Goal: Information Seeking & Learning: Compare options

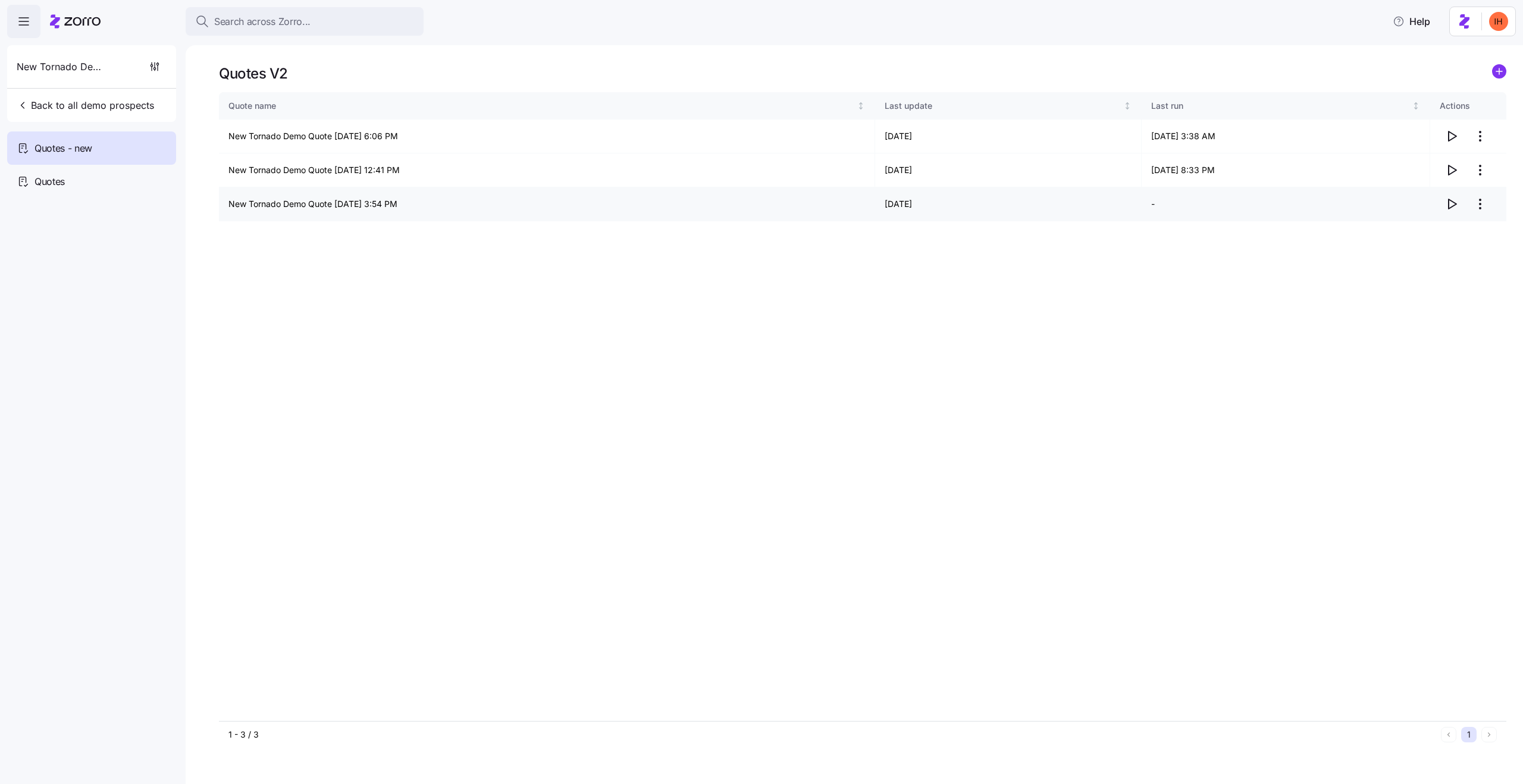
click at [898, 197] on td "09/01/2025" at bounding box center [1009, 204] width 267 height 34
click at [903, 168] on td "09/03/2025" at bounding box center [1009, 170] width 267 height 34
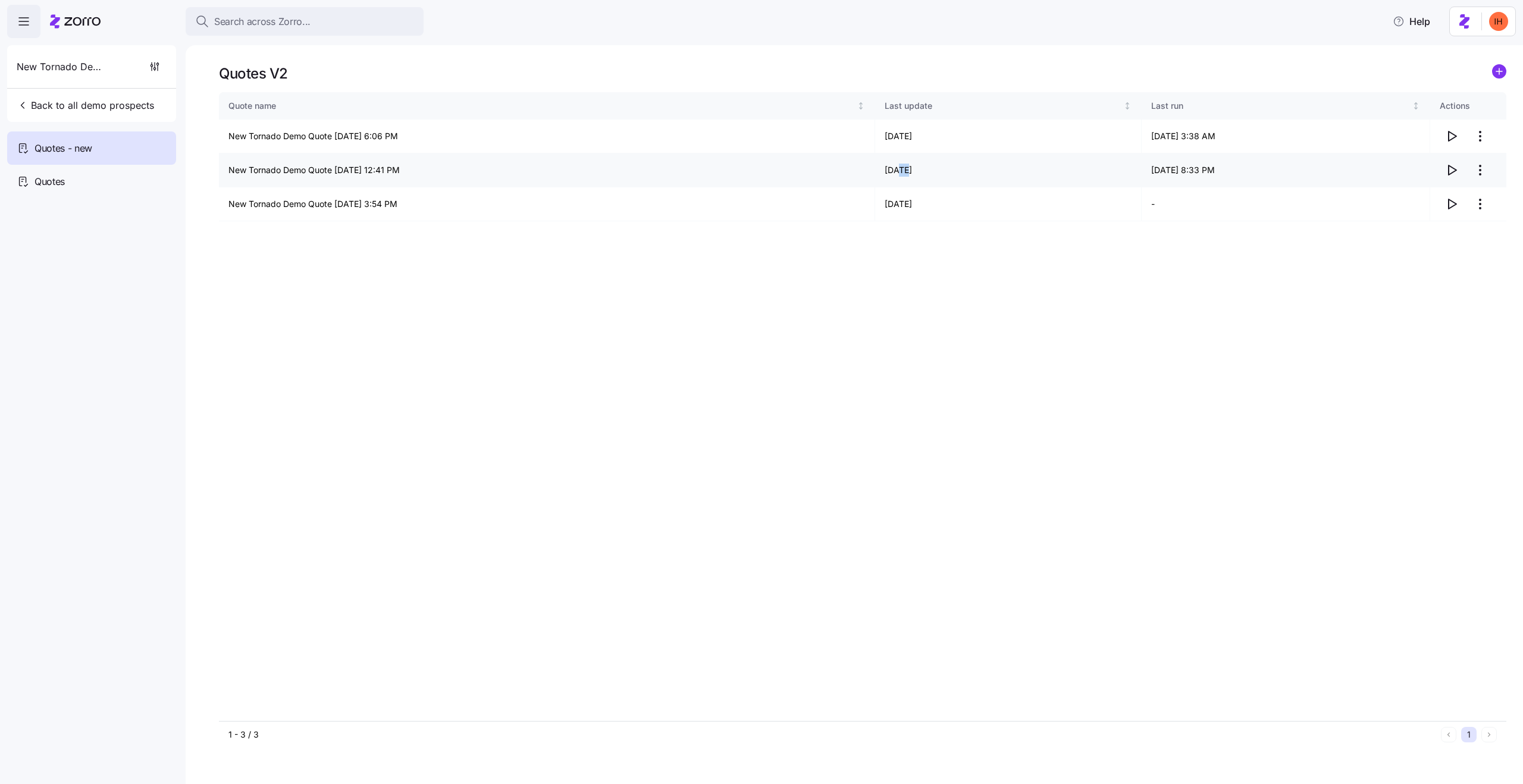
click at [908, 171] on td "09/03/2025" at bounding box center [1009, 170] width 267 height 34
click at [1456, 142] on icon "button" at bounding box center [1451, 136] width 14 height 14
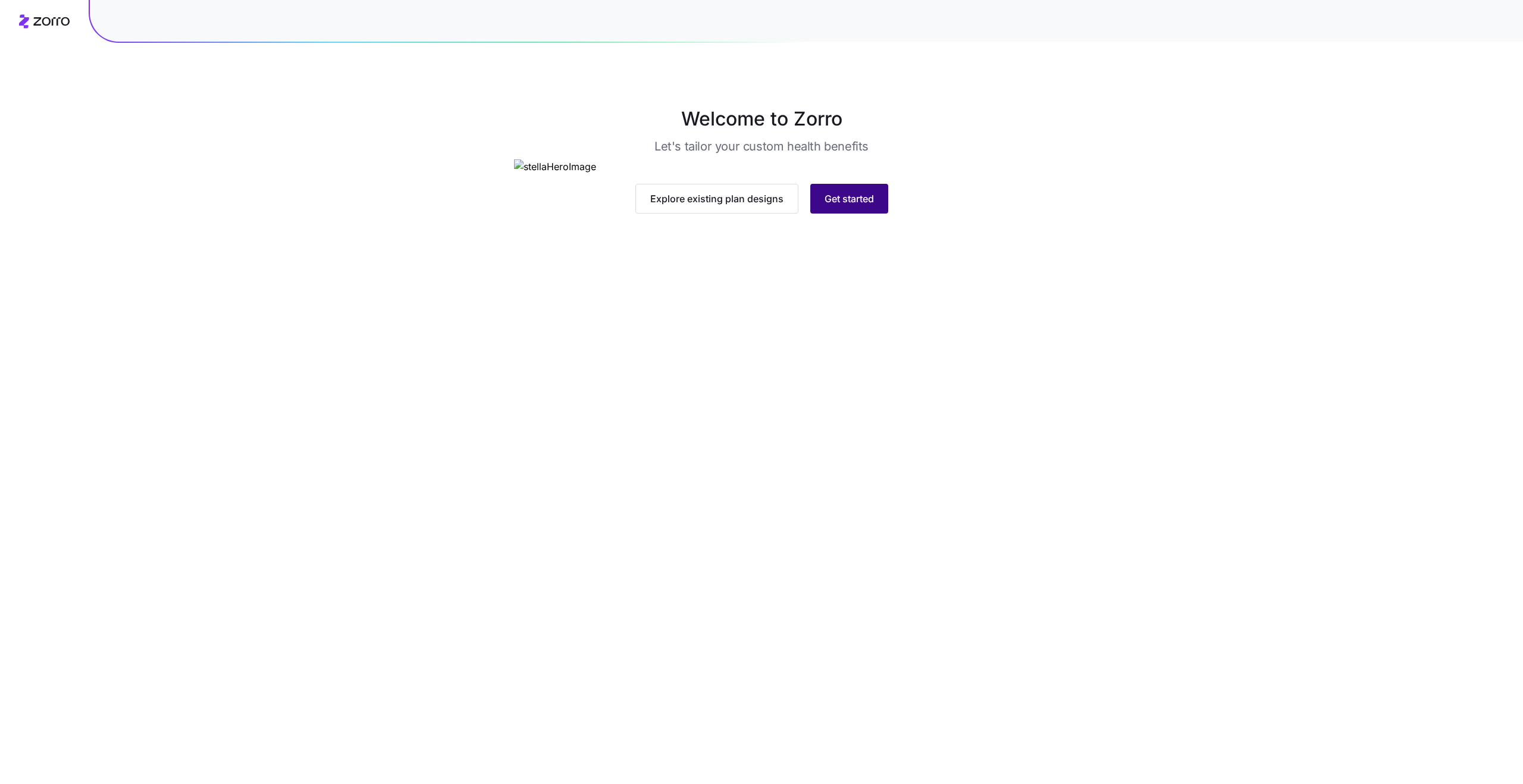
click at [859, 214] on button "Get started" at bounding box center [849, 199] width 78 height 30
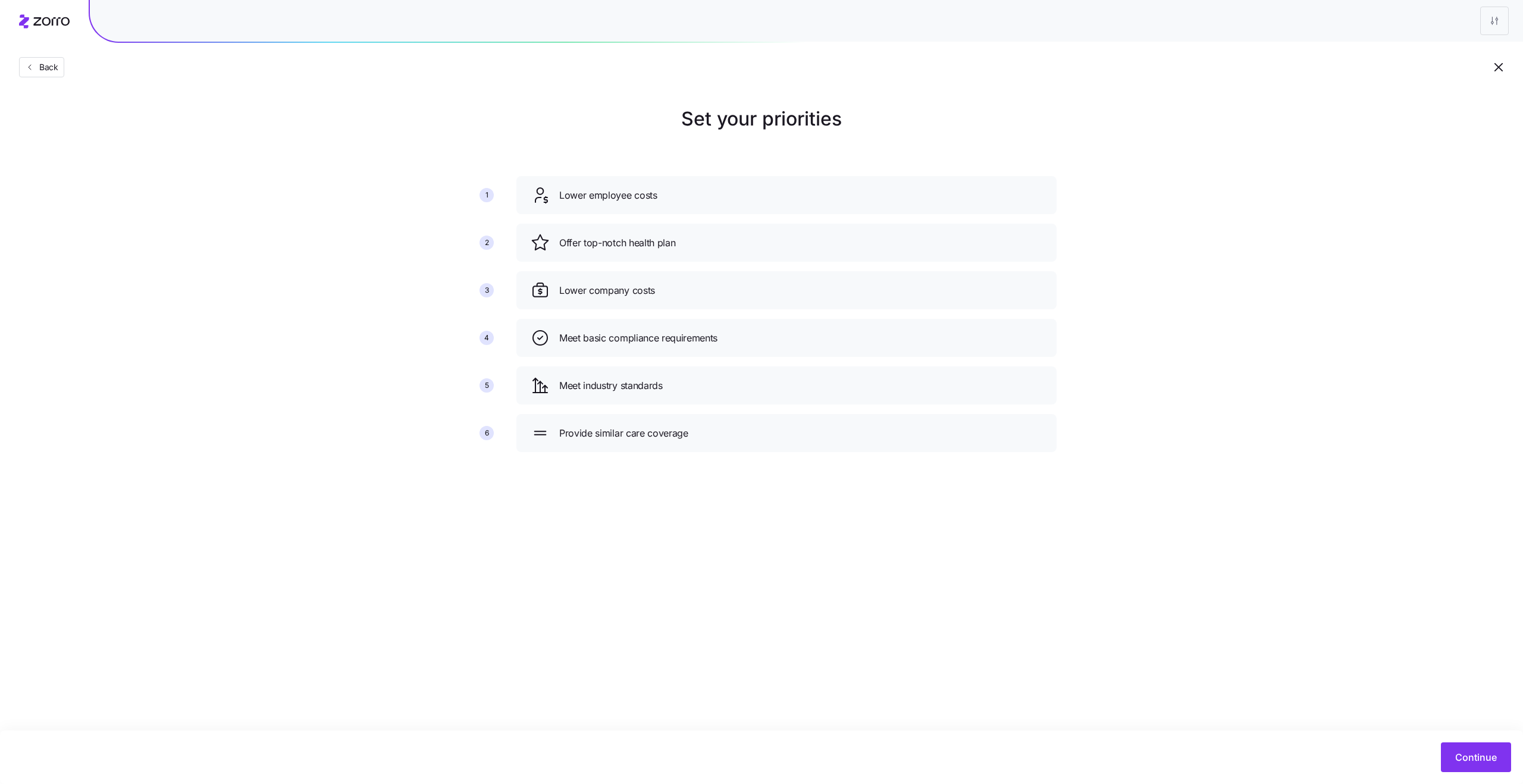
click at [1498, 64] on icon "button" at bounding box center [1498, 67] width 14 height 14
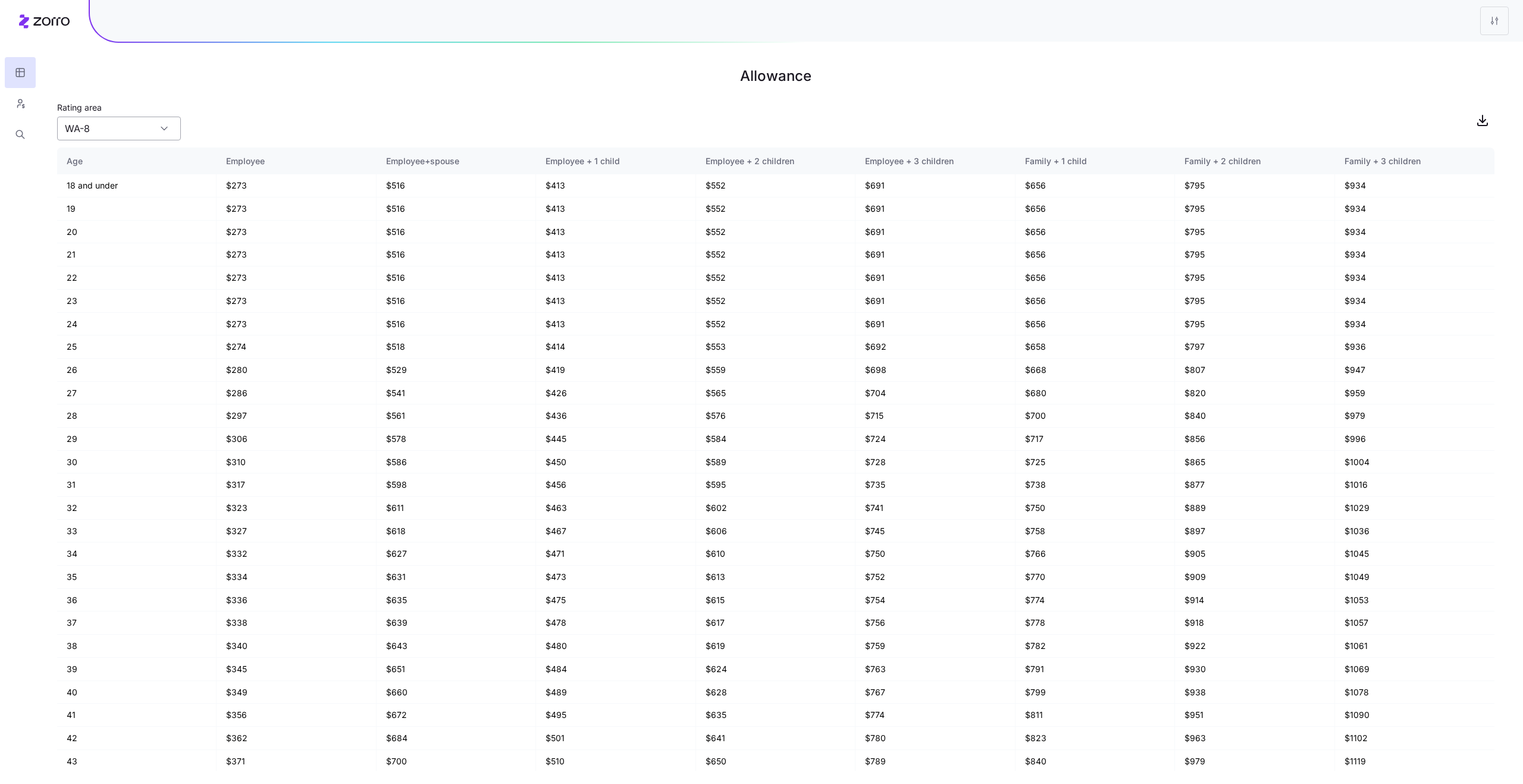
click at [143, 123] on input "WA-8" at bounding box center [119, 128] width 123 height 24
click at [177, 128] on input "WA-8" at bounding box center [119, 128] width 123 height 24
click at [167, 128] on div "WA-8" at bounding box center [119, 128] width 123 height 24
click at [135, 125] on input "WA-8" at bounding box center [119, 128] width 123 height 24
click at [266, 127] on div "Rating area [GEOGRAPHIC_DATA]-8" at bounding box center [776, 120] width 1438 height 41
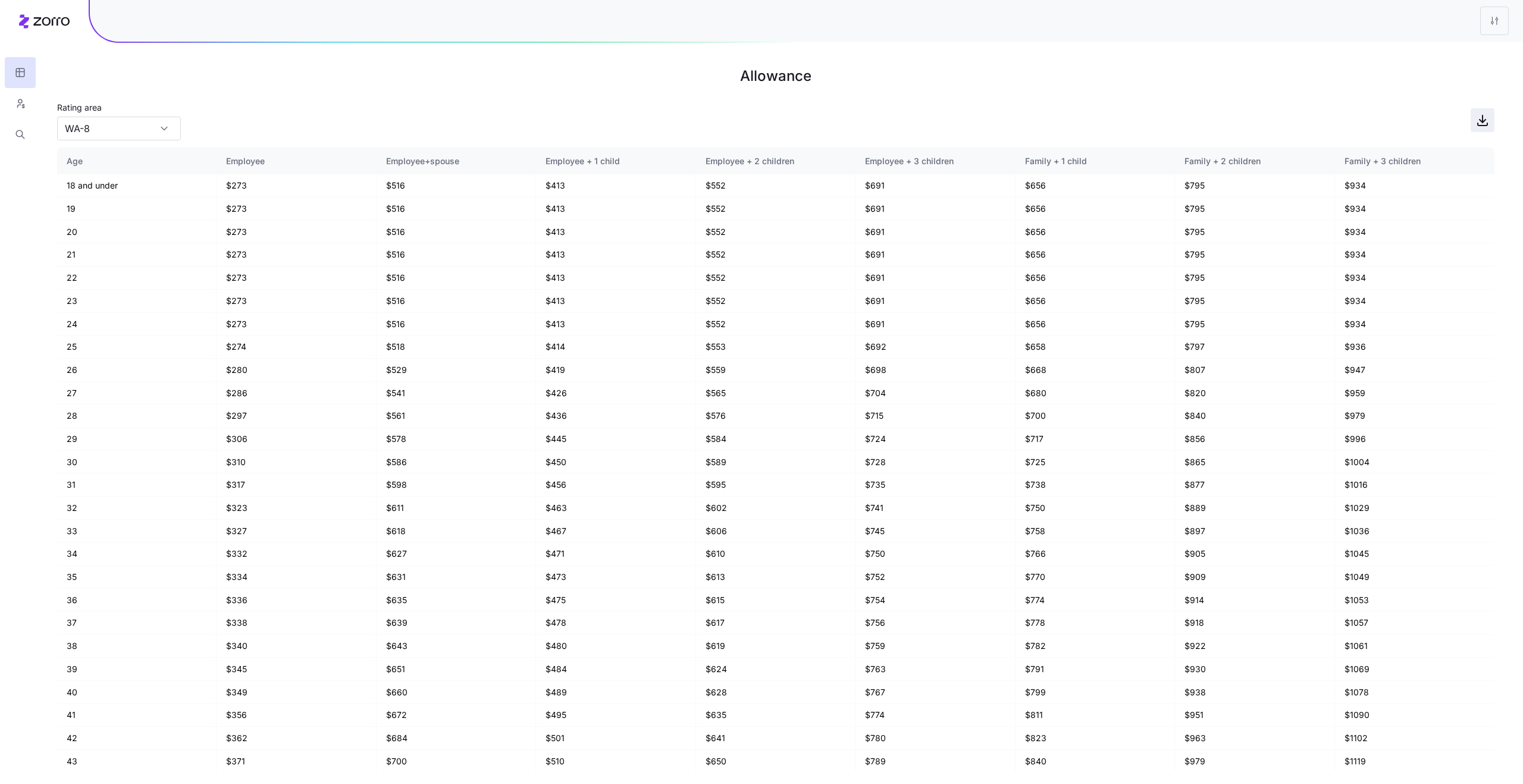
click at [1488, 124] on icon "button" at bounding box center [1482, 120] width 14 height 14
click at [191, 120] on div "Rating area [GEOGRAPHIC_DATA]-8" at bounding box center [776, 120] width 1438 height 41
click at [169, 128] on div "WA-8" at bounding box center [119, 128] width 123 height 24
click at [288, 111] on div "Rating area [GEOGRAPHIC_DATA]-8" at bounding box center [776, 120] width 1438 height 41
click at [1500, 20] on html "Allowance Rating area [GEOGRAPHIC_DATA]-8 Age Employee Employee+spouse Employee…" at bounding box center [761, 392] width 1523 height 784
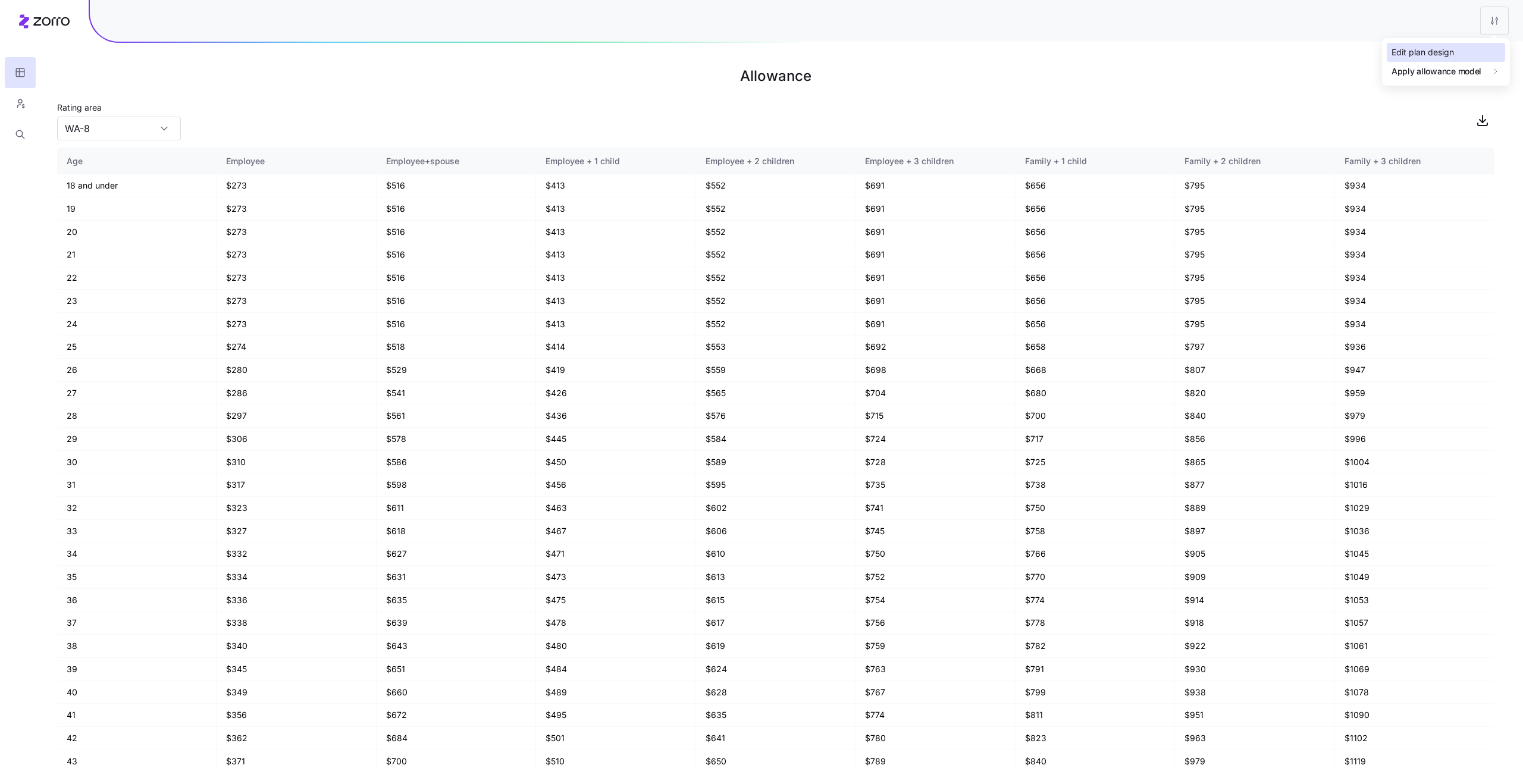
click at [1433, 48] on div "Edit plan design" at bounding box center [1422, 52] width 62 height 13
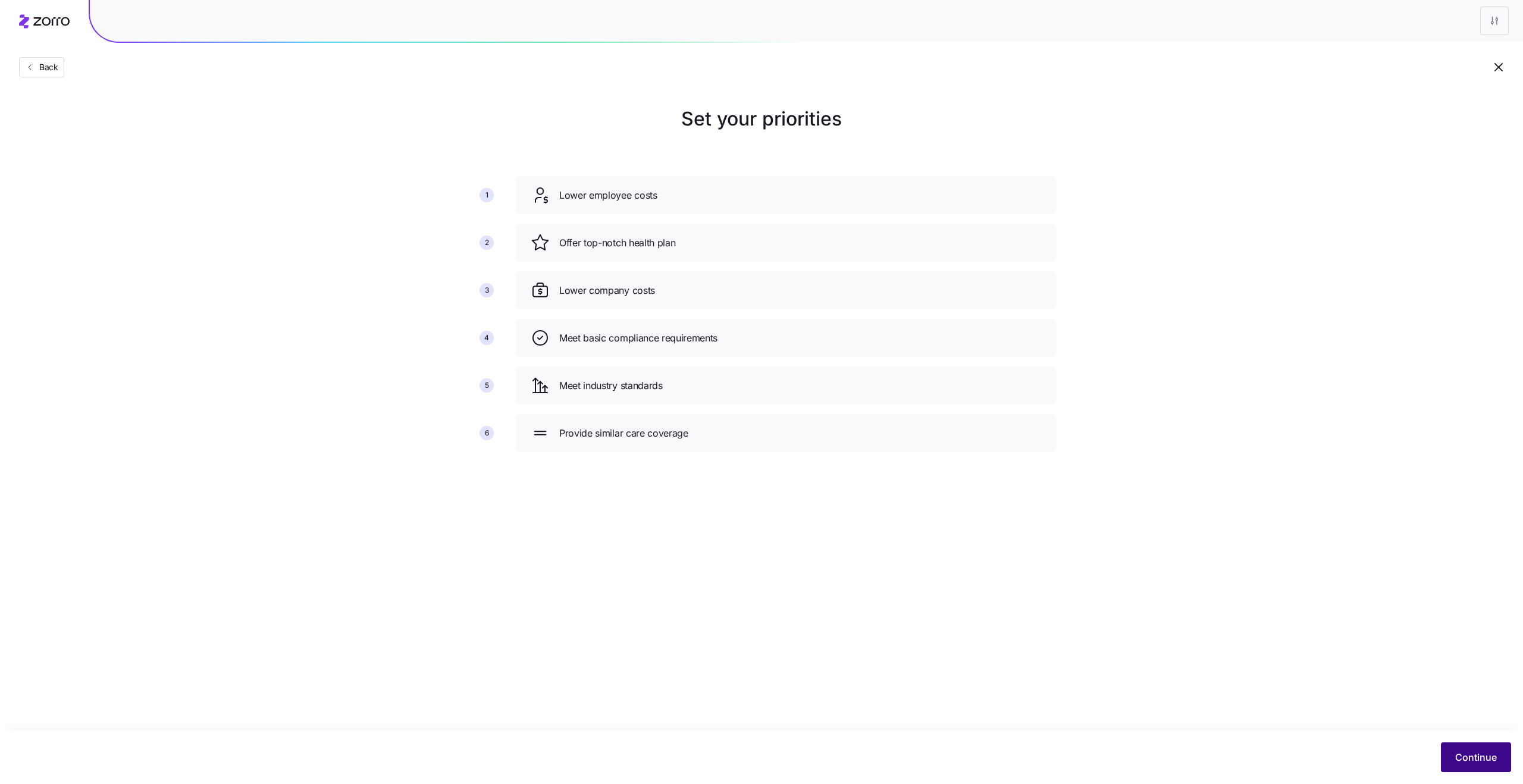
click at [1483, 743] on div "Continue" at bounding box center [761, 757] width 1500 height 30
click at [1458, 754] on span "Continue" at bounding box center [1476, 757] width 41 height 14
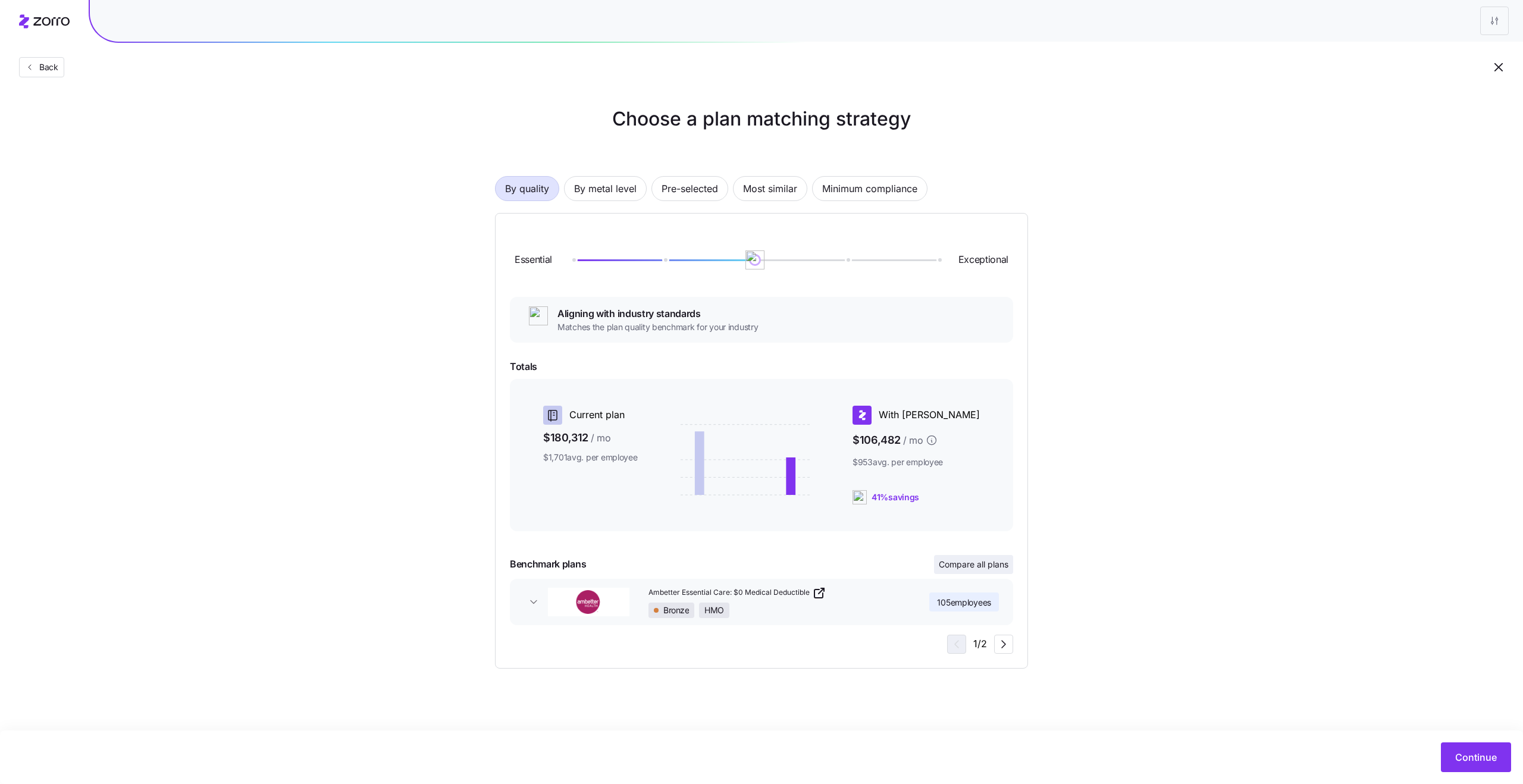
click at [968, 557] on button "Compare all plans" at bounding box center [974, 564] width 79 height 19
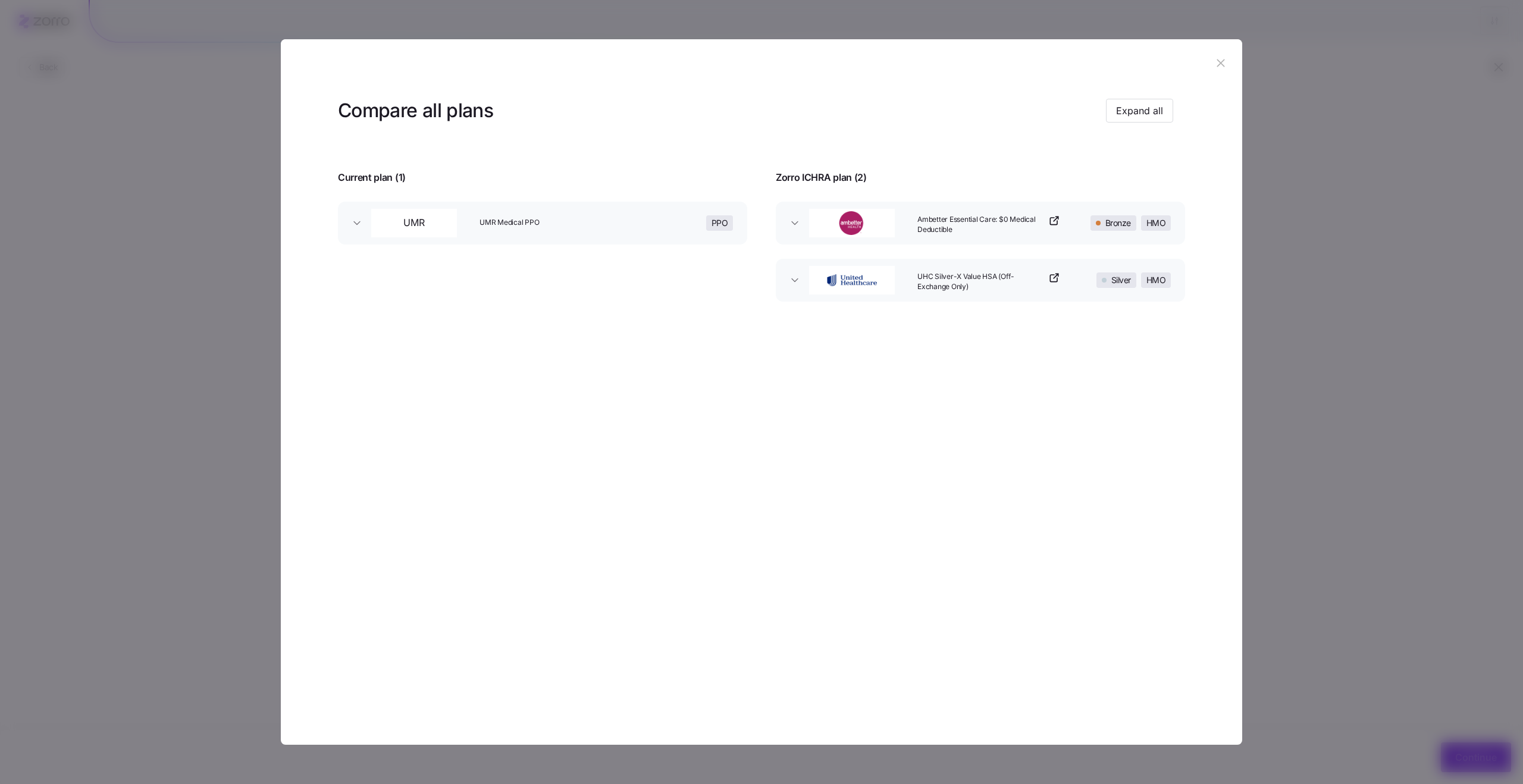
click at [977, 222] on span "Ambetter Essential Care: $0 Medical Deductible" at bounding box center [982, 225] width 128 height 20
click at [1133, 111] on span "Expand all" at bounding box center [1140, 111] width 47 height 14
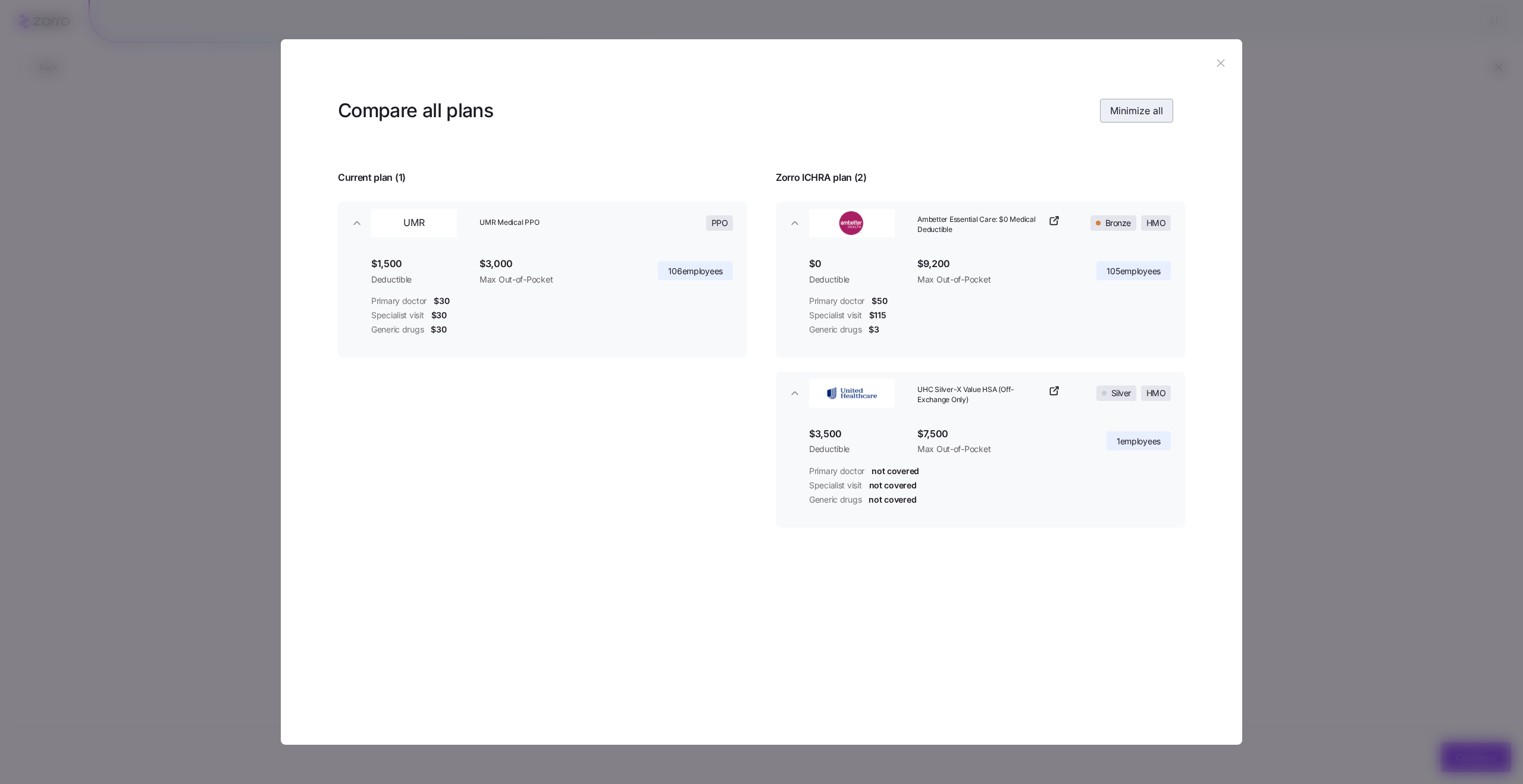
click at [1132, 110] on span "Minimize all" at bounding box center [1137, 111] width 53 height 14
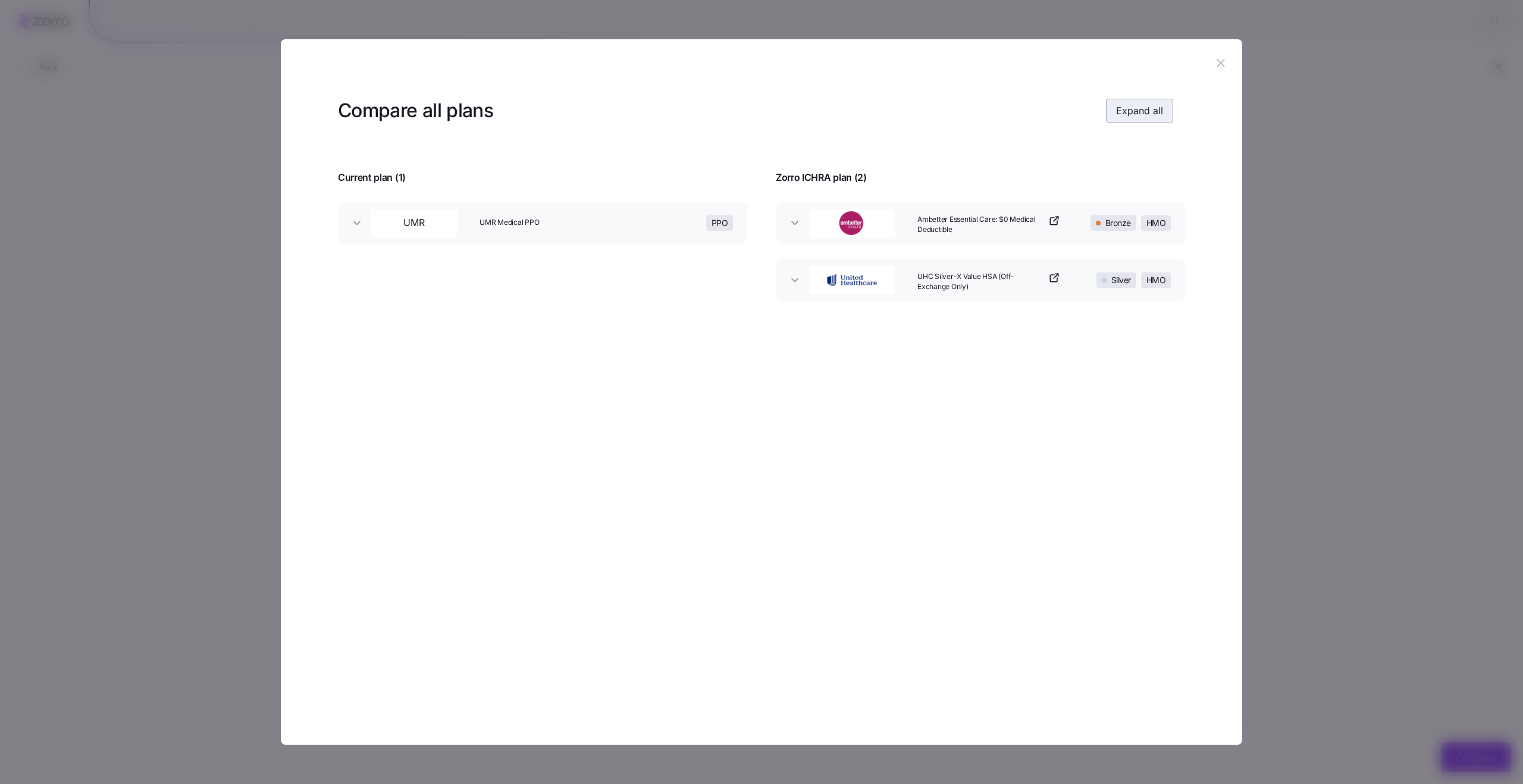
click at [1132, 110] on span "Expand all" at bounding box center [1140, 111] width 47 height 14
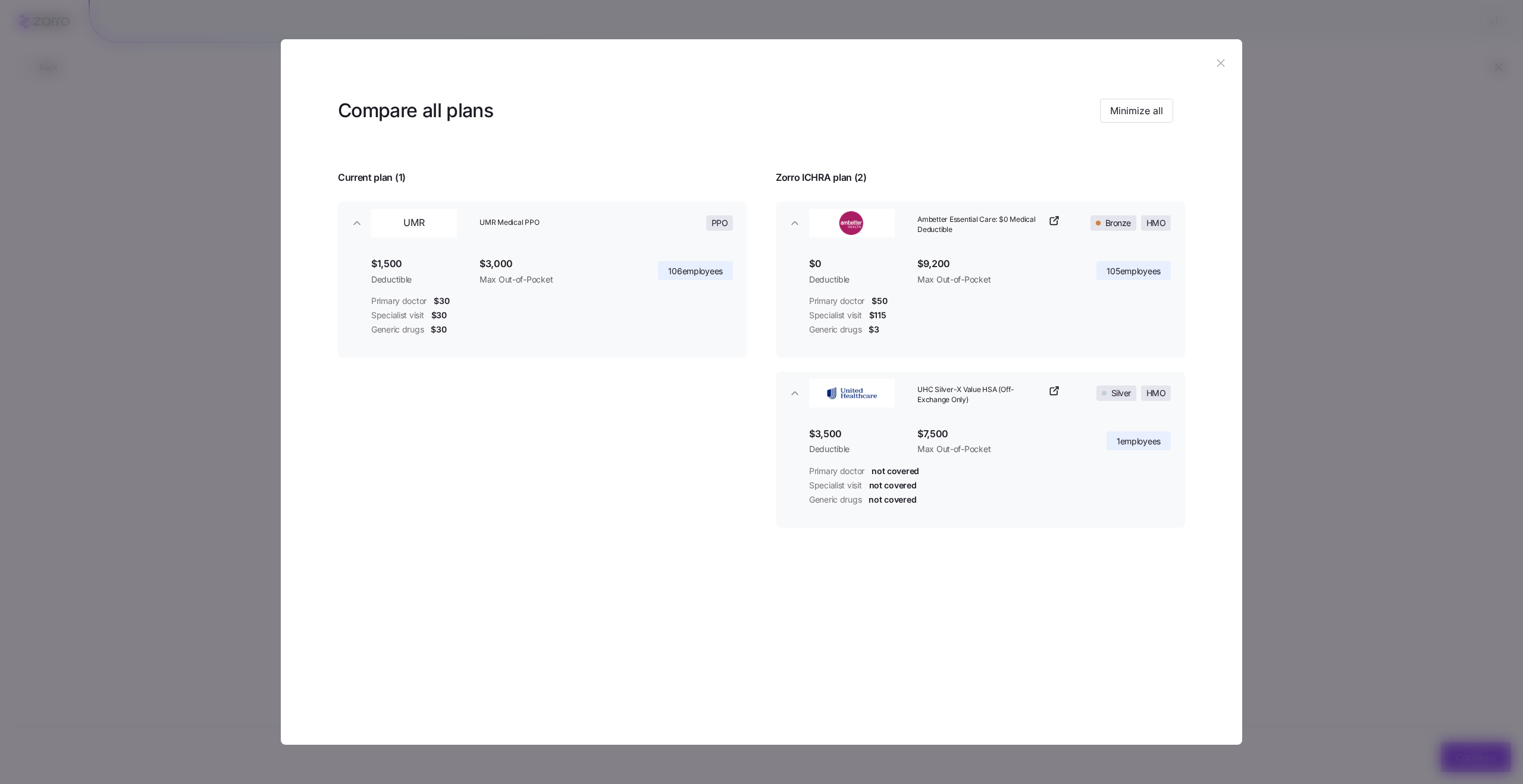
click at [1303, 325] on div at bounding box center [761, 392] width 1523 height 784
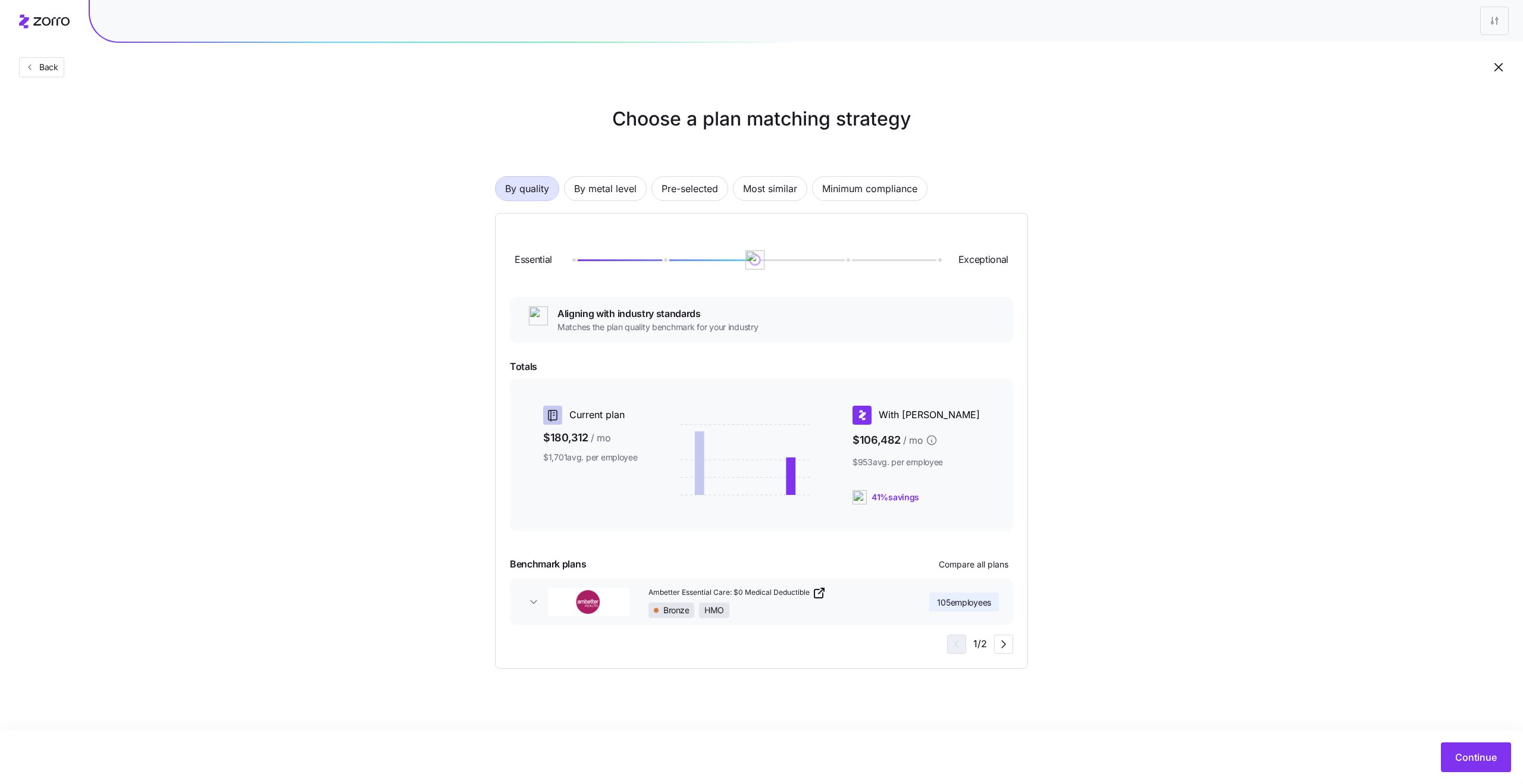
click at [963, 602] on span "105 employees" at bounding box center [964, 603] width 54 height 12
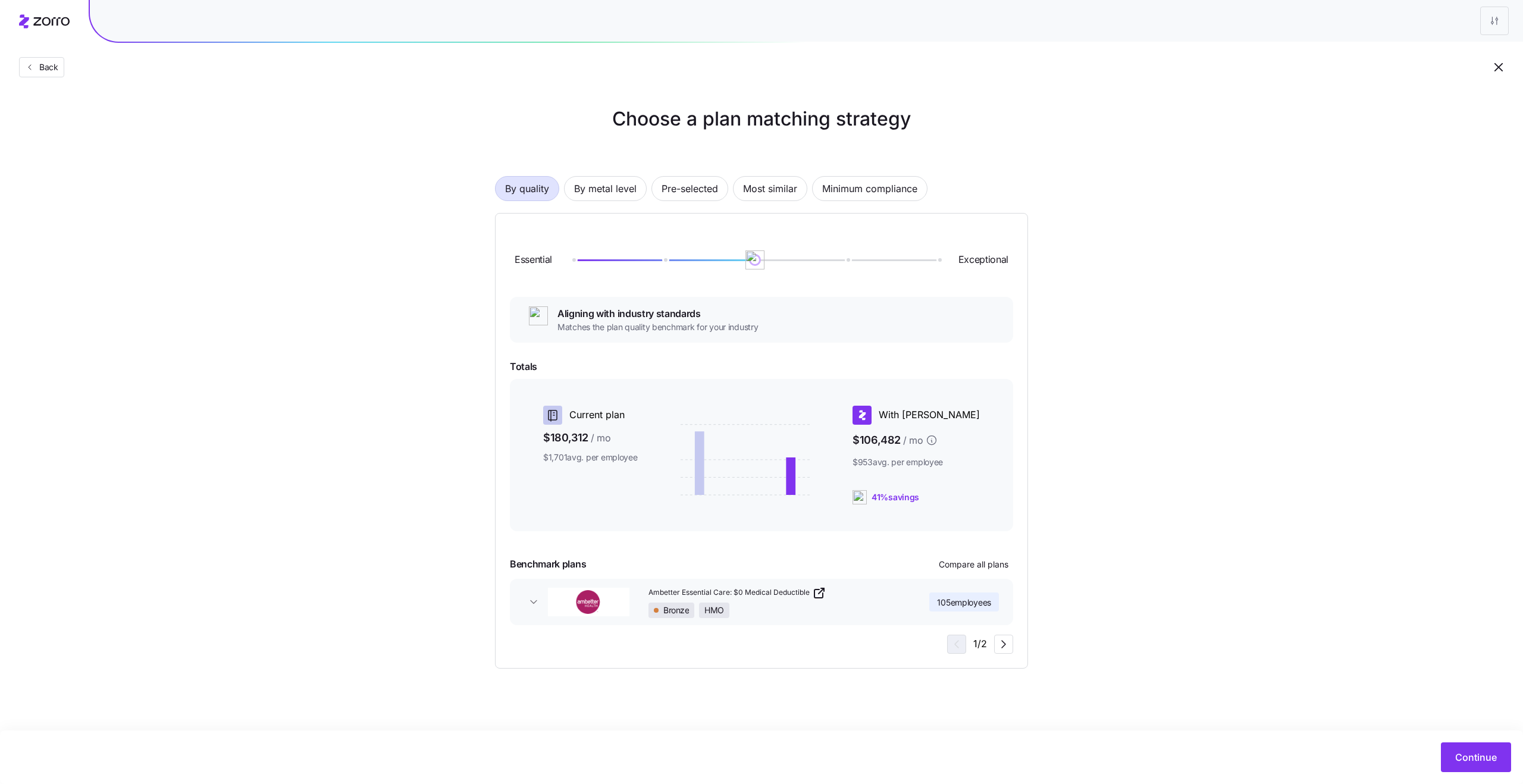
click at [963, 602] on span "105 employees" at bounding box center [964, 603] width 54 height 12
click at [979, 603] on span "105 employees" at bounding box center [964, 603] width 54 height 12
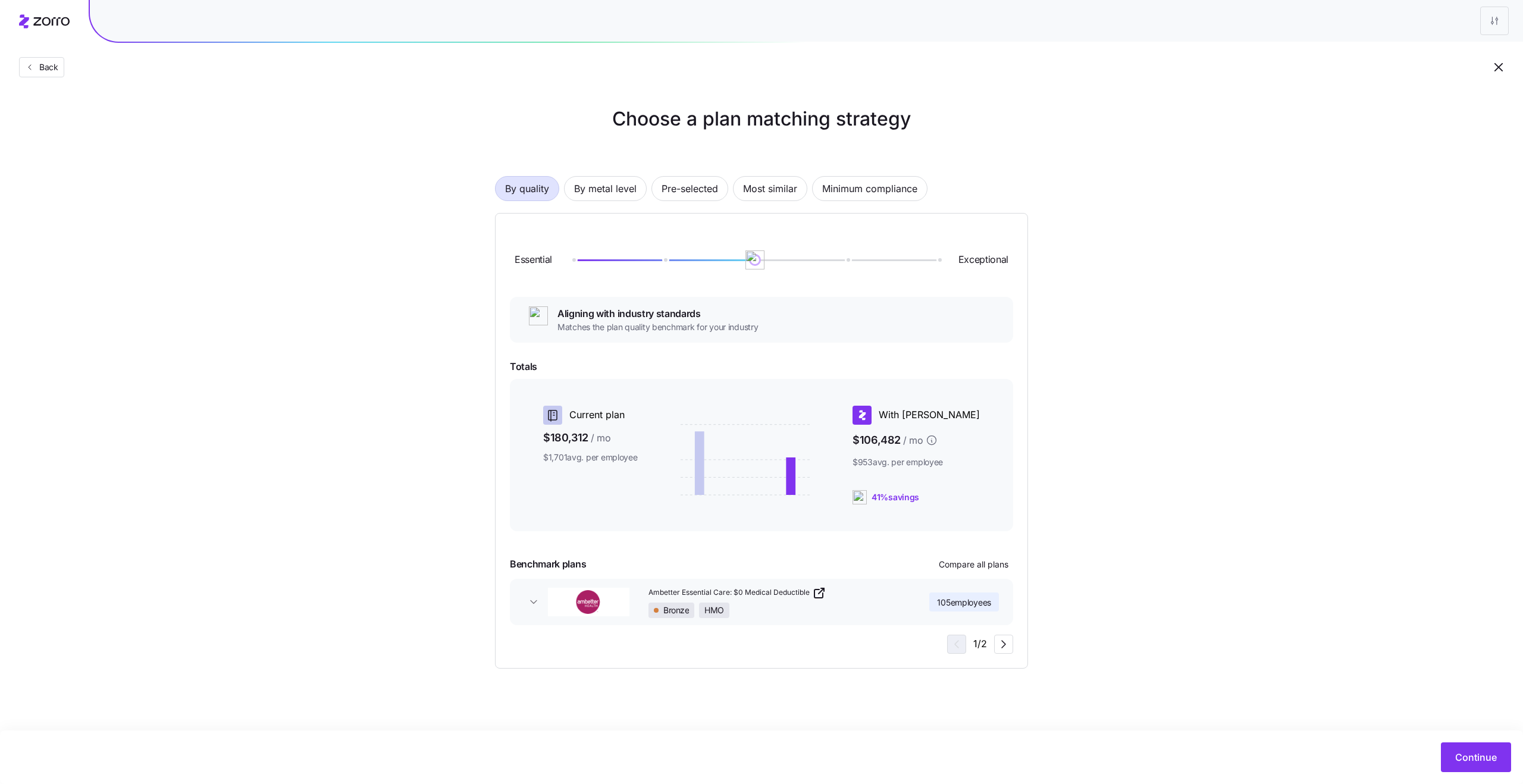
click at [979, 603] on span "105 employees" at bounding box center [964, 603] width 54 height 12
click at [890, 604] on div "Bronze HMO" at bounding box center [778, 610] width 259 height 15
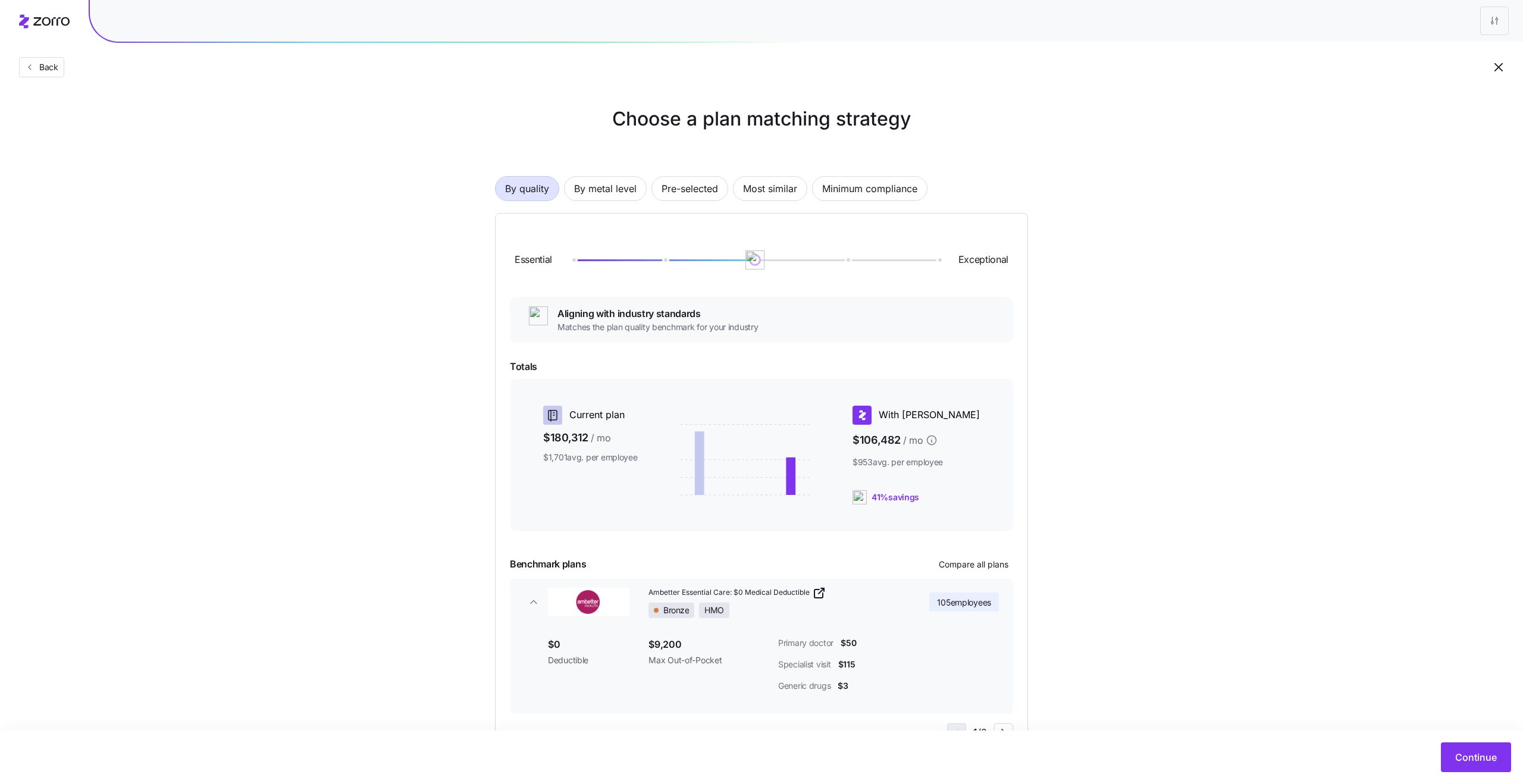
click at [1438, 44] on div "Back" at bounding box center [761, 43] width 1523 height 87
